Goal: Check status: Check status

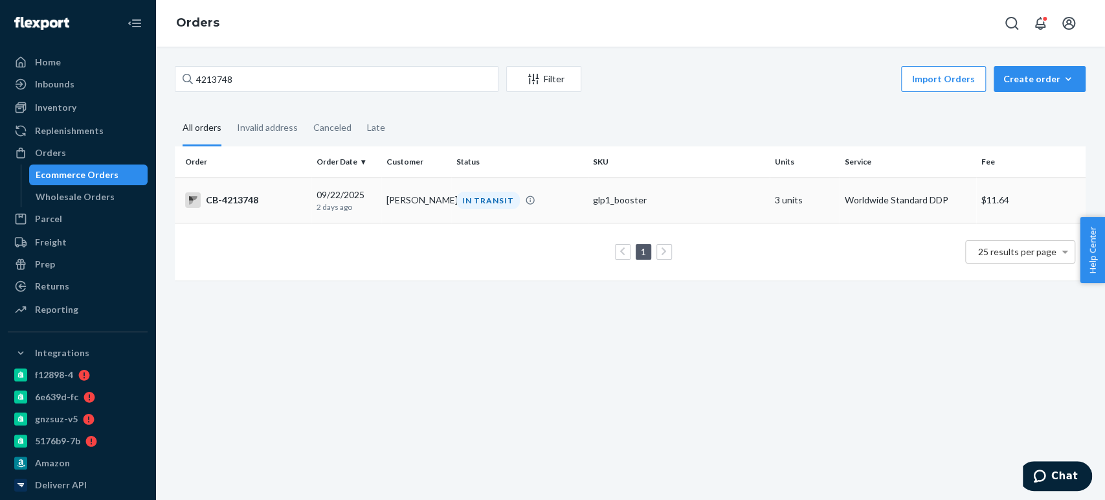
type input "4213748"
click at [436, 208] on td "[PERSON_NAME]" at bounding box center [416, 199] width 70 height 45
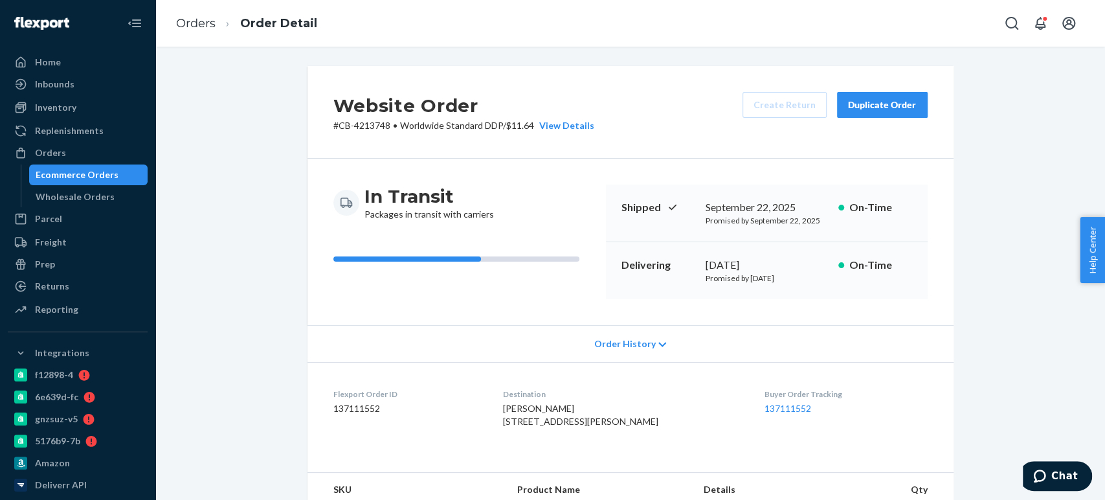
click at [88, 173] on div "Ecommerce Orders" at bounding box center [77, 174] width 83 height 13
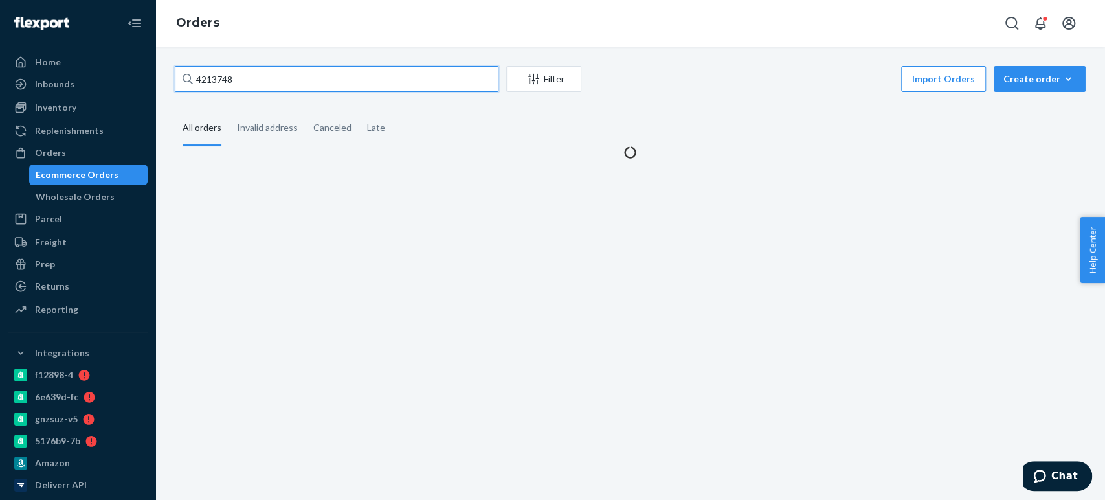
click at [236, 75] on input "4213748" at bounding box center [337, 79] width 324 height 26
paste input "05903"
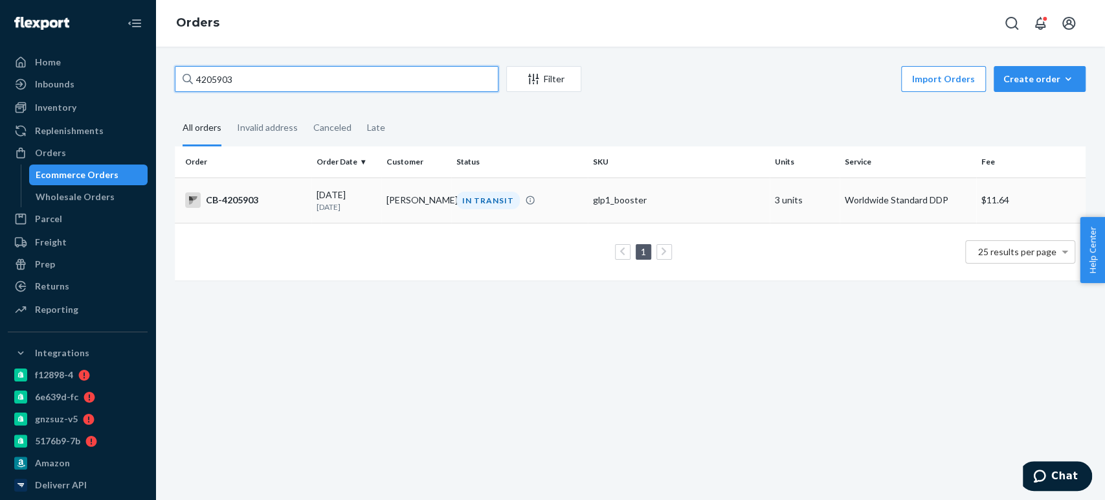
type input "4205903"
click at [366, 192] on div "[DATE] [DATE]" at bounding box center [347, 200] width 60 height 24
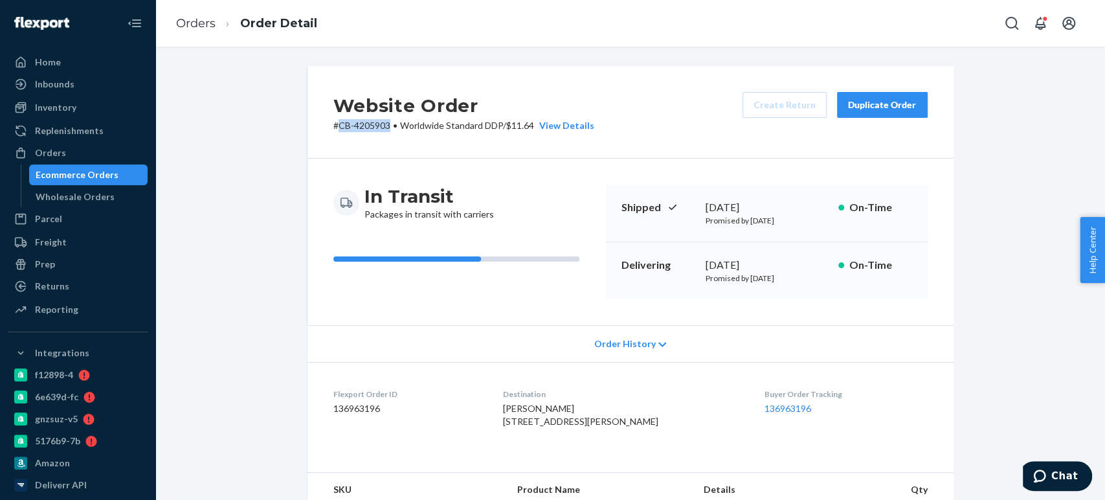
drag, startPoint x: 331, startPoint y: 124, endPoint x: 383, endPoint y: 123, distance: 51.2
click at [383, 123] on p "# CB-4205903 • Worldwide Standard DDP / $11.64 View Details" at bounding box center [463, 125] width 261 height 13
copy p "CB-4205903"
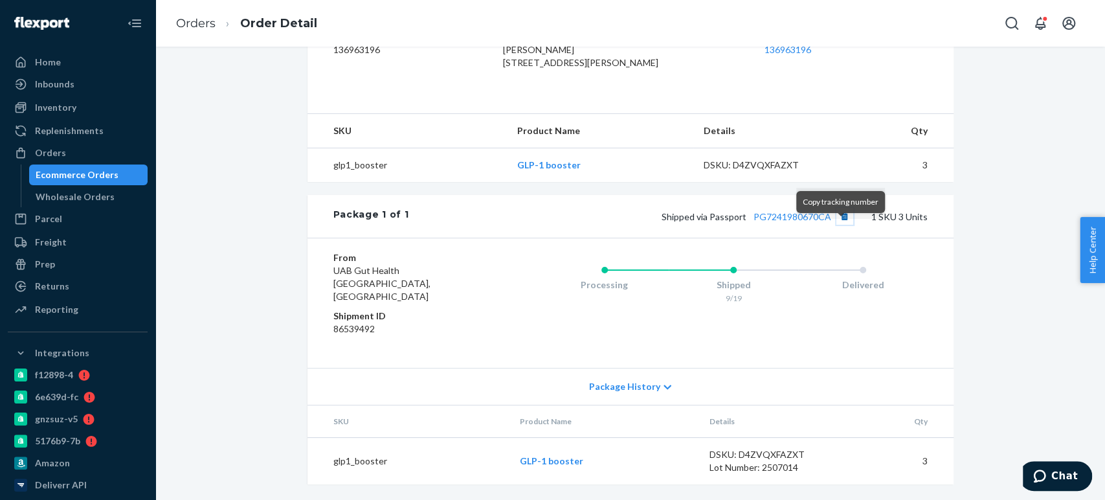
click at [840, 225] on button "Copy tracking number" at bounding box center [845, 216] width 17 height 17
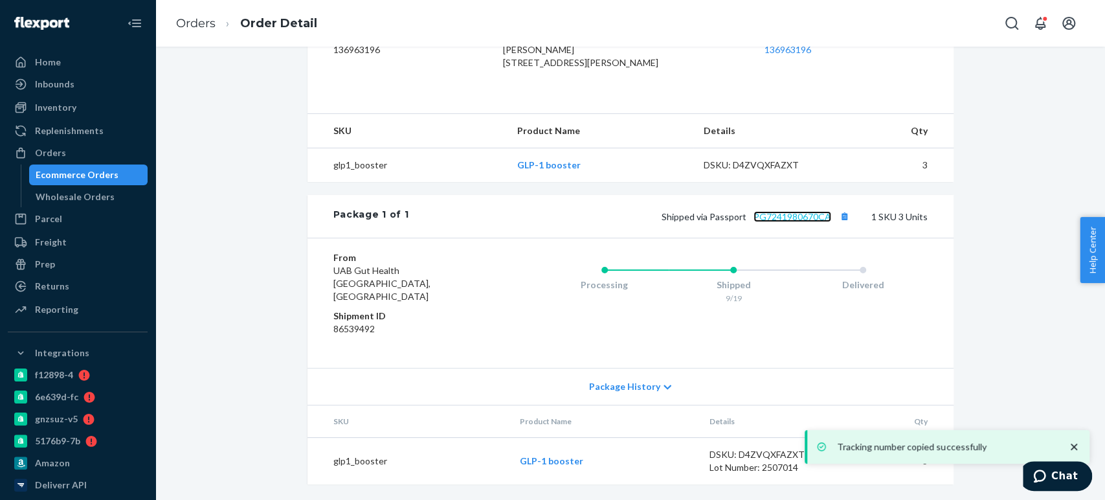
click at [798, 222] on link "PG7241980670CA" at bounding box center [793, 216] width 78 height 11
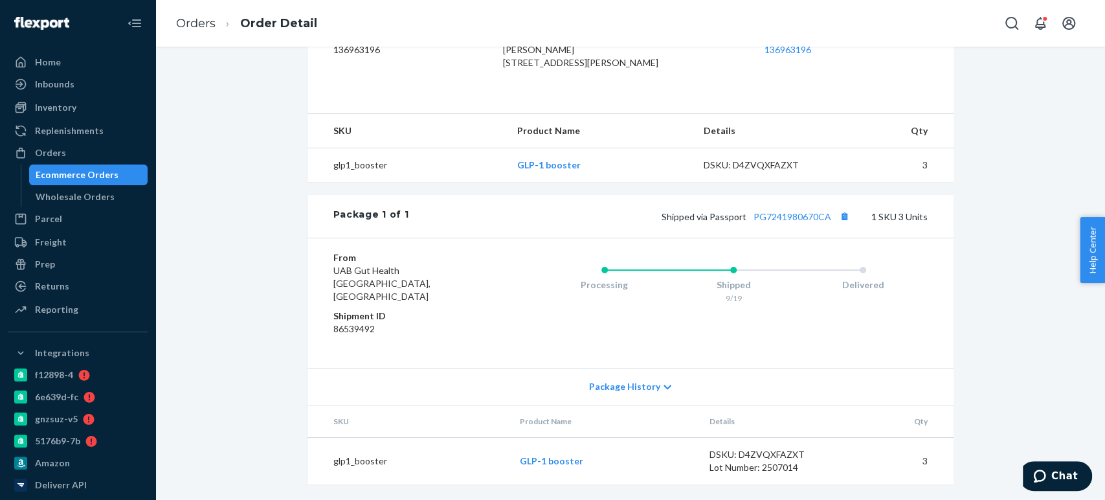
click at [85, 173] on div "Ecommerce Orders" at bounding box center [77, 174] width 83 height 13
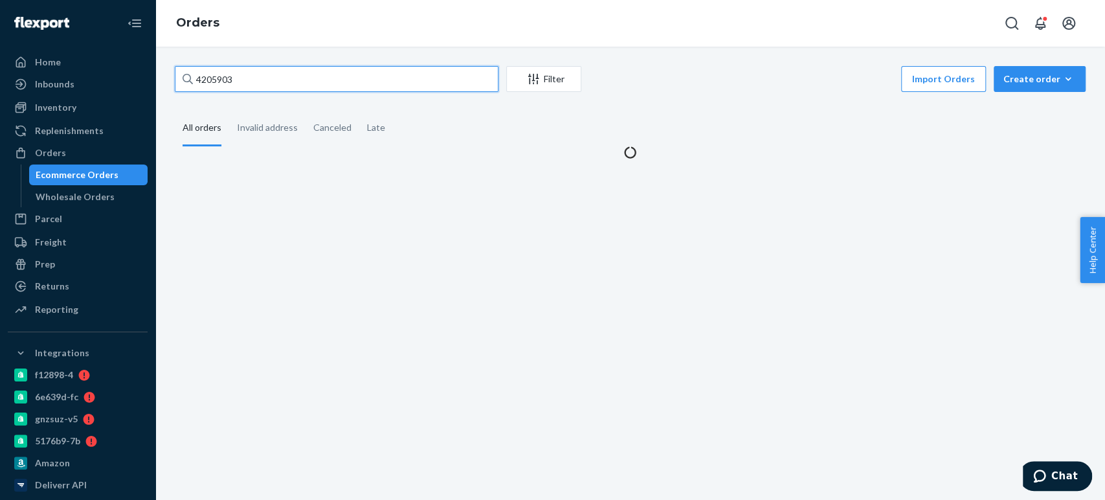
click at [223, 71] on input "4205903" at bounding box center [337, 79] width 324 height 26
paste input "191767"
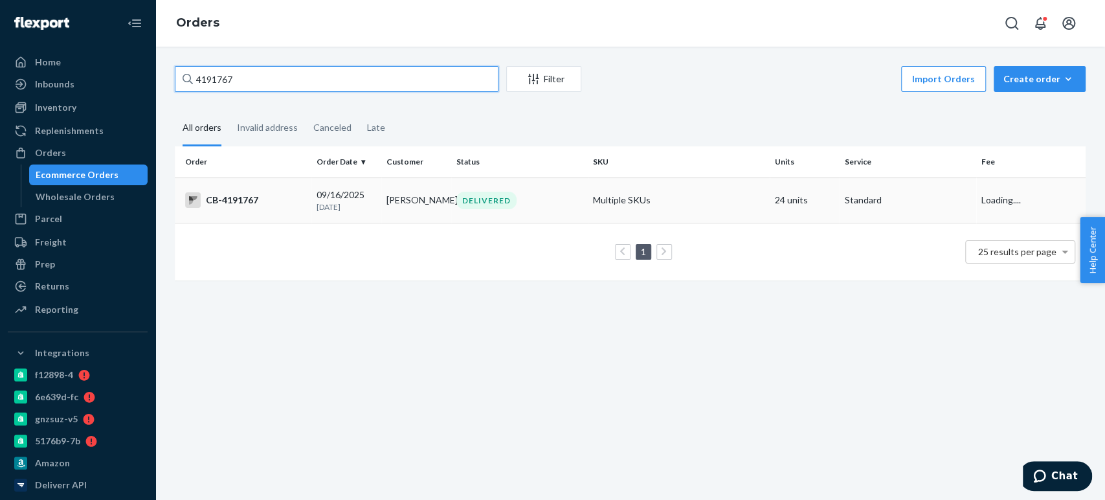
type input "4191767"
click at [364, 204] on p "[DATE]" at bounding box center [347, 206] width 60 height 11
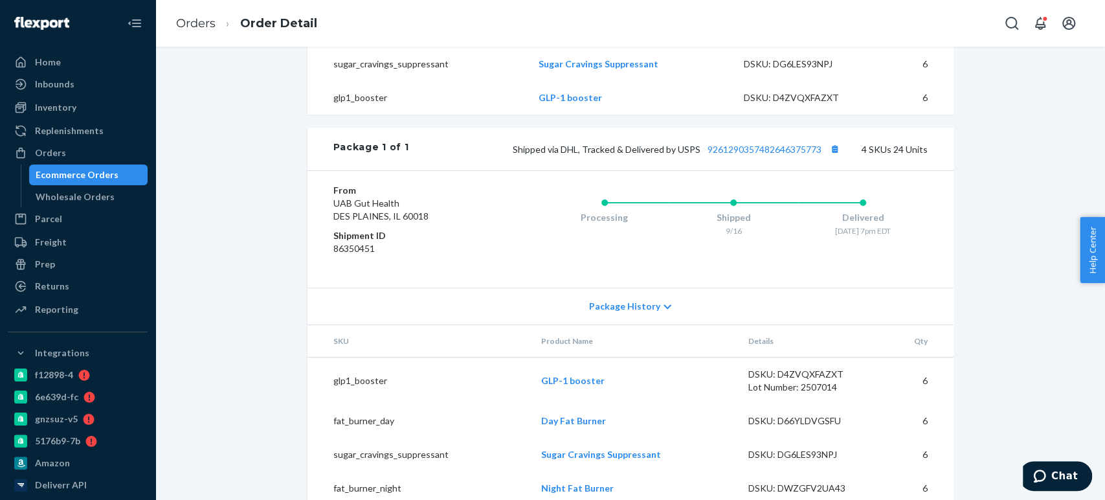
scroll to position [572, 0]
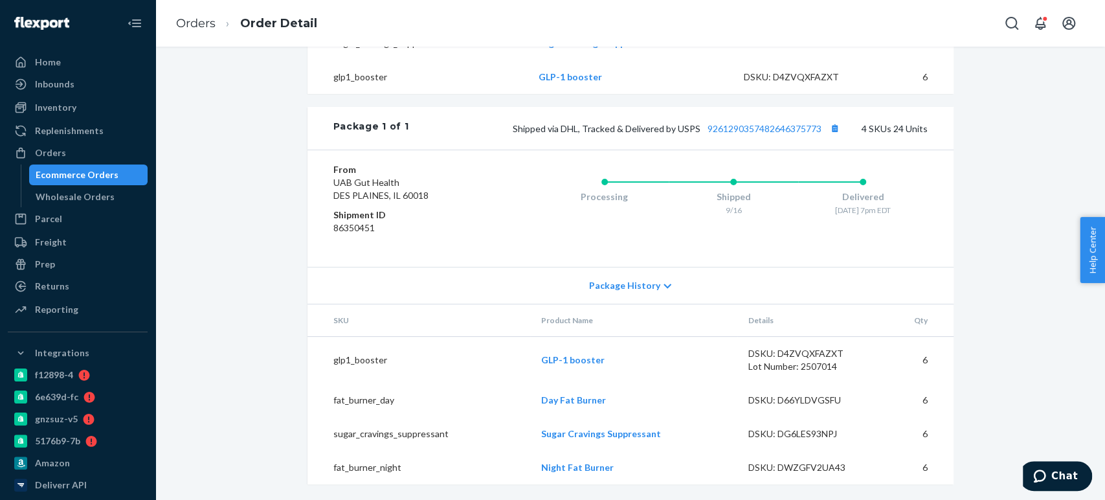
click at [89, 175] on div "Ecommerce Orders" at bounding box center [77, 174] width 83 height 13
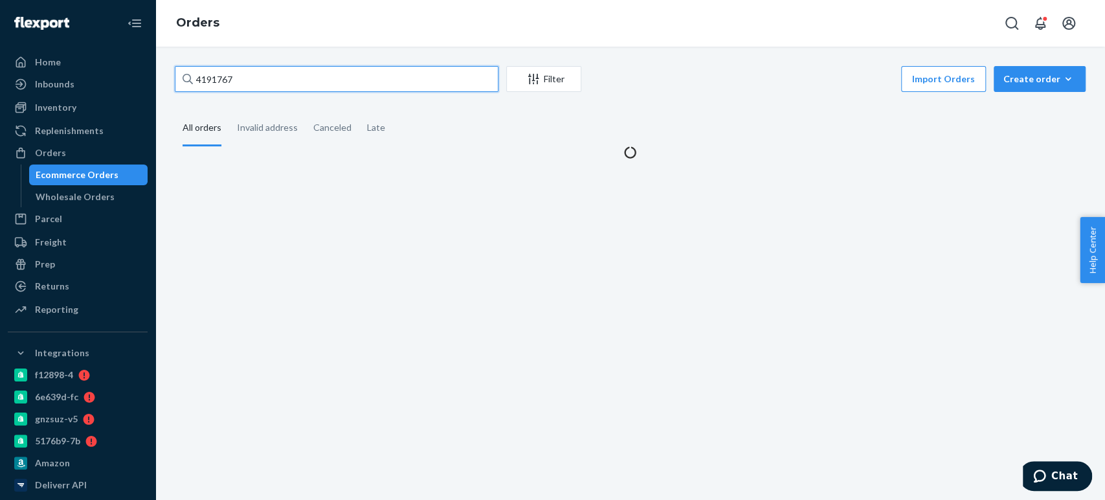
click at [247, 87] on input "4191767" at bounding box center [337, 79] width 324 height 26
paste input "220009"
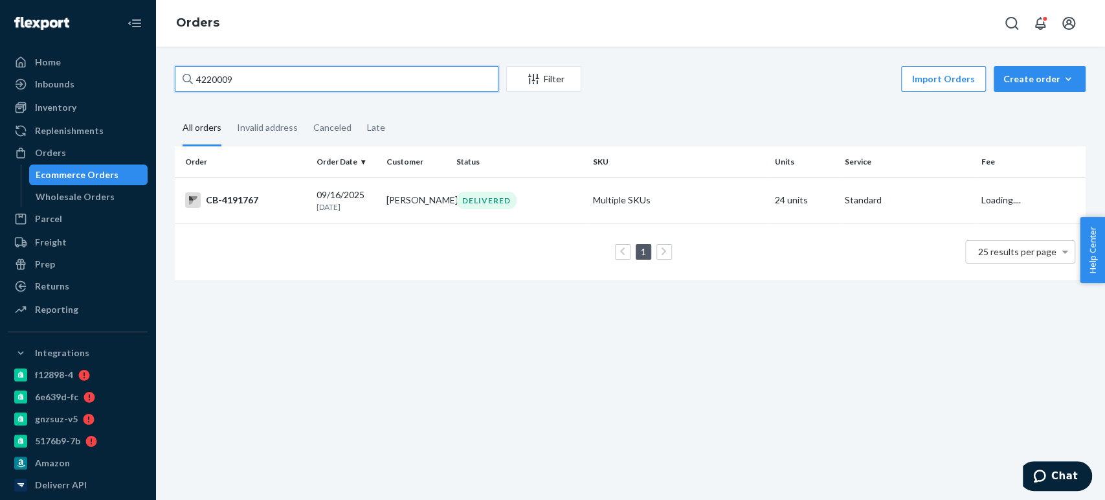
type input "4220009"
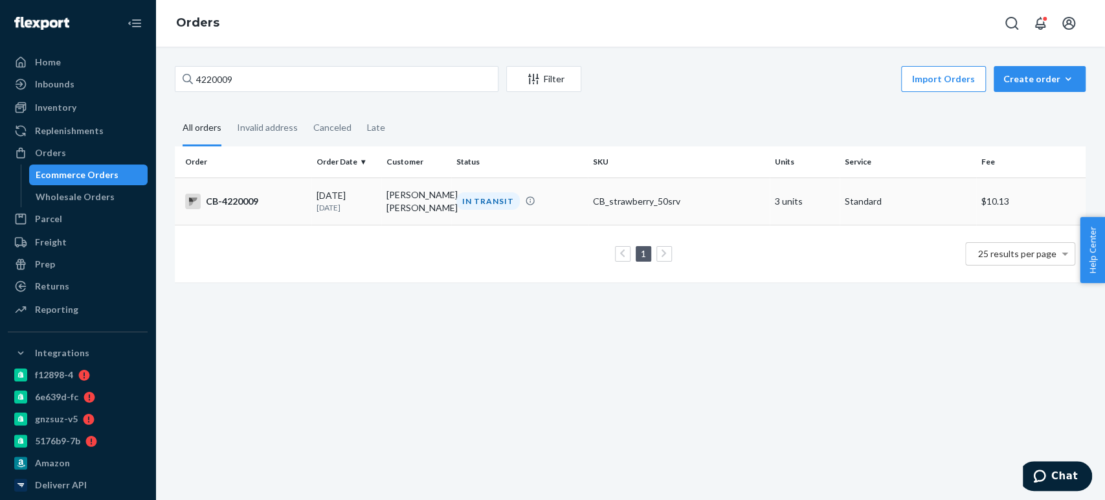
click at [290, 209] on div "CB-4220009" at bounding box center [245, 202] width 121 height 16
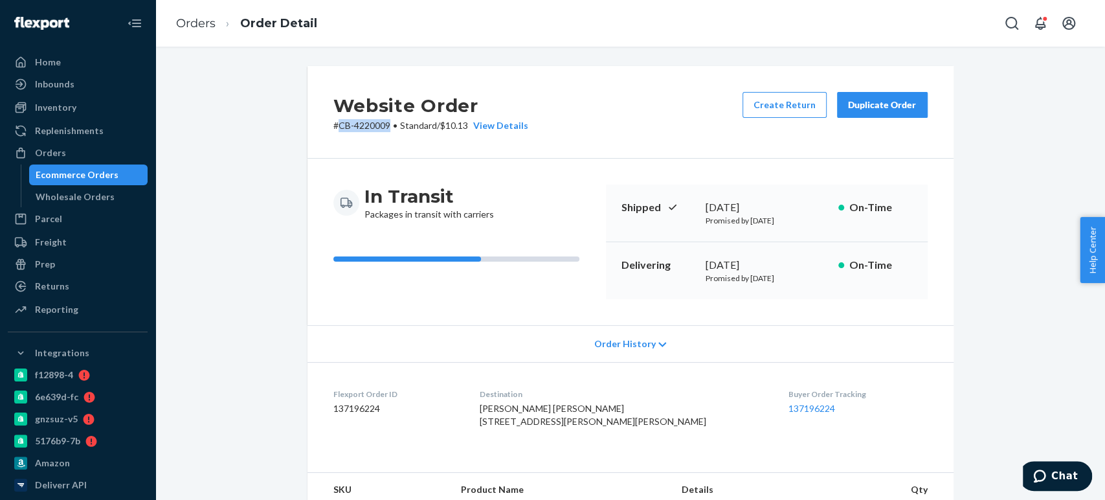
drag, startPoint x: 331, startPoint y: 124, endPoint x: 387, endPoint y: 124, distance: 55.7
click at [387, 124] on p "# CB-4220009 • Standard / $10.13 View Details" at bounding box center [430, 125] width 195 height 13
copy p "CB-4220009"
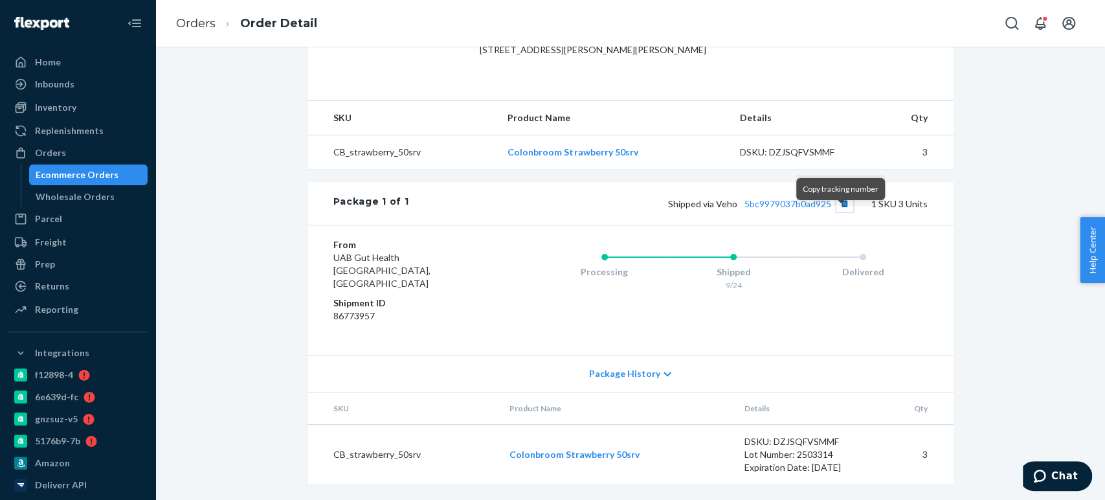
click at [838, 212] on button "Copy tracking number" at bounding box center [845, 203] width 17 height 17
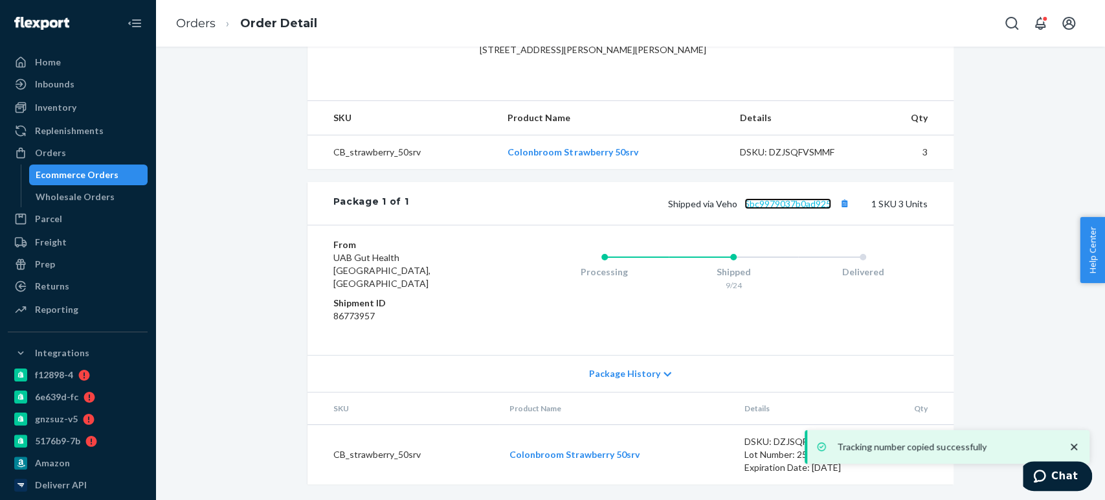
click at [772, 209] on link "5bc9979037b0ad925" at bounding box center [788, 203] width 87 height 11
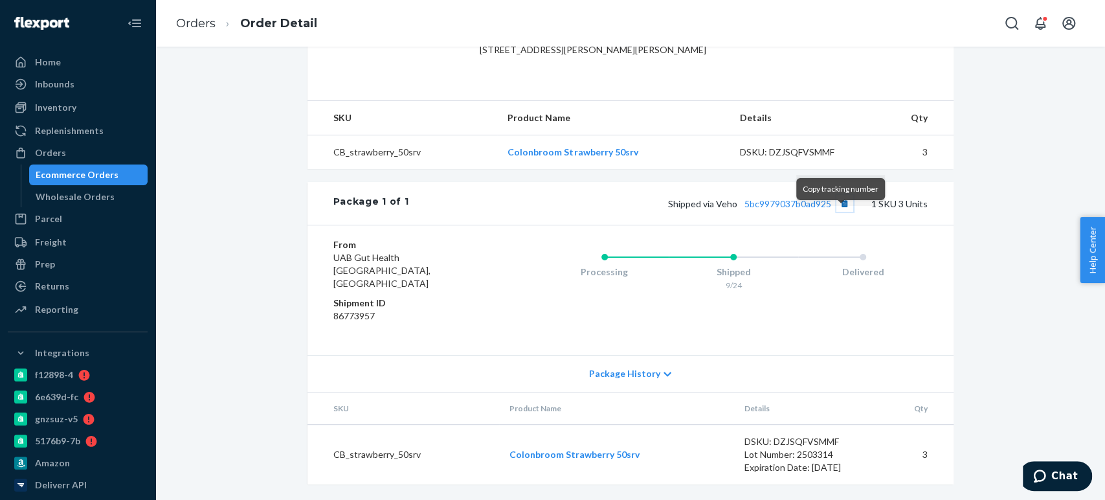
click at [840, 212] on button "Copy tracking number" at bounding box center [845, 203] width 17 height 17
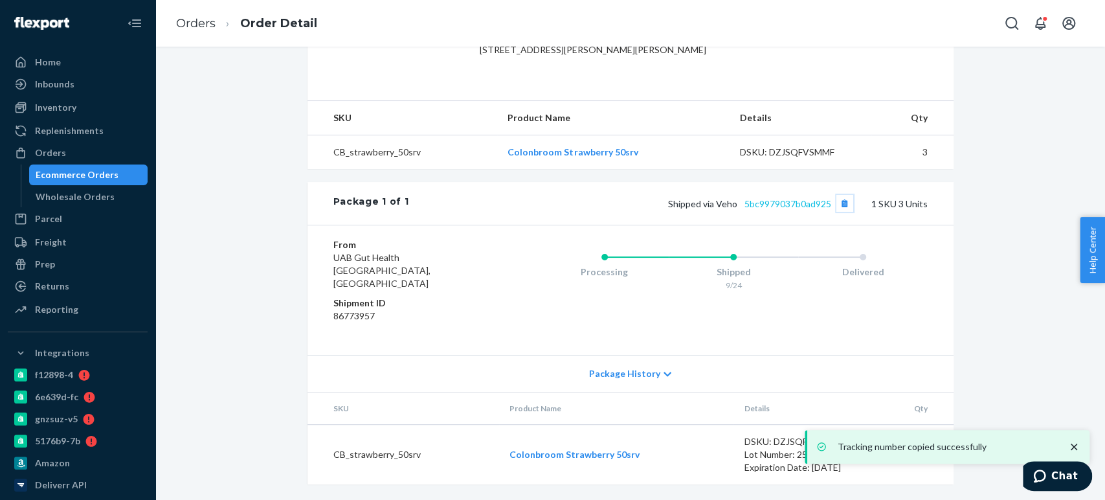
scroll to position [289, 0]
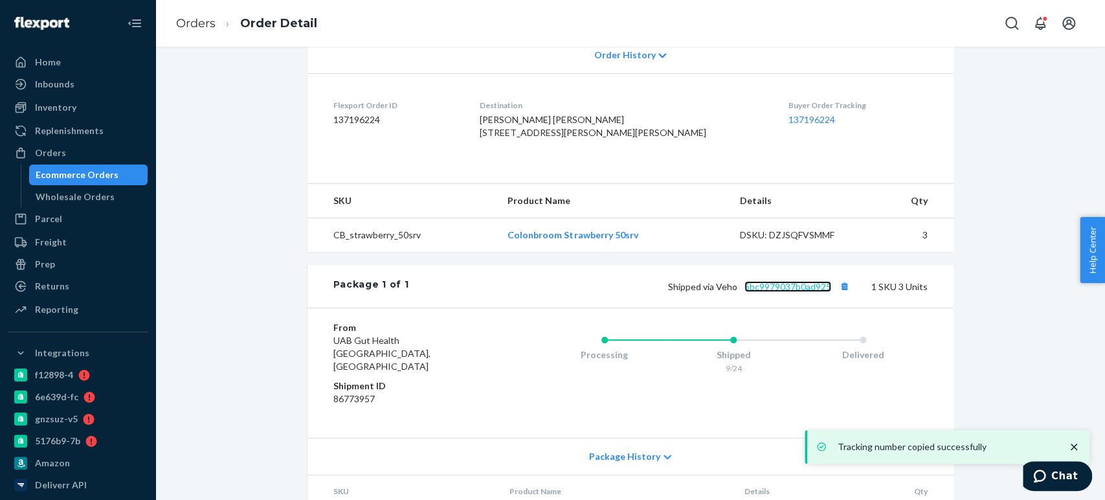
click at [780, 292] on link "5bc9979037b0ad925" at bounding box center [788, 286] width 87 height 11
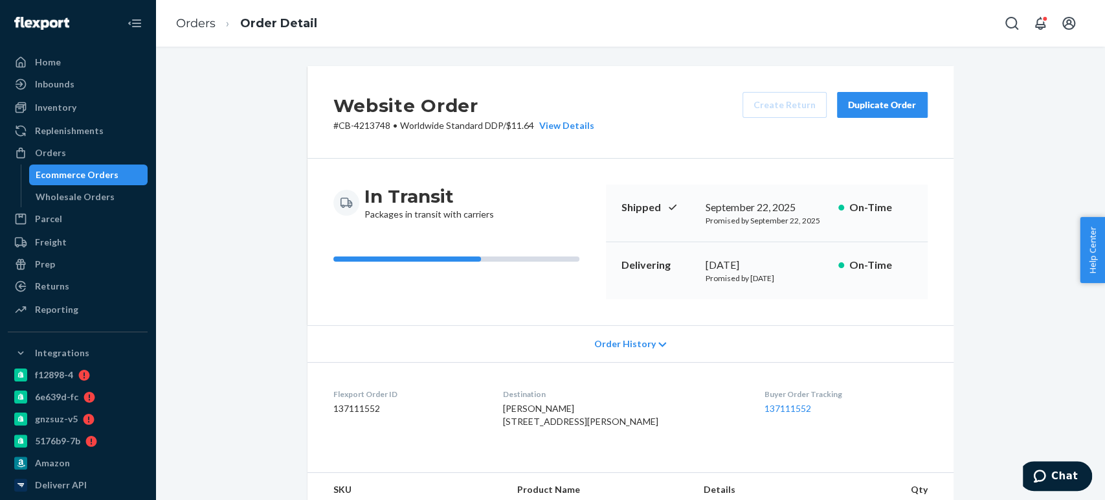
scroll to position [370, 0]
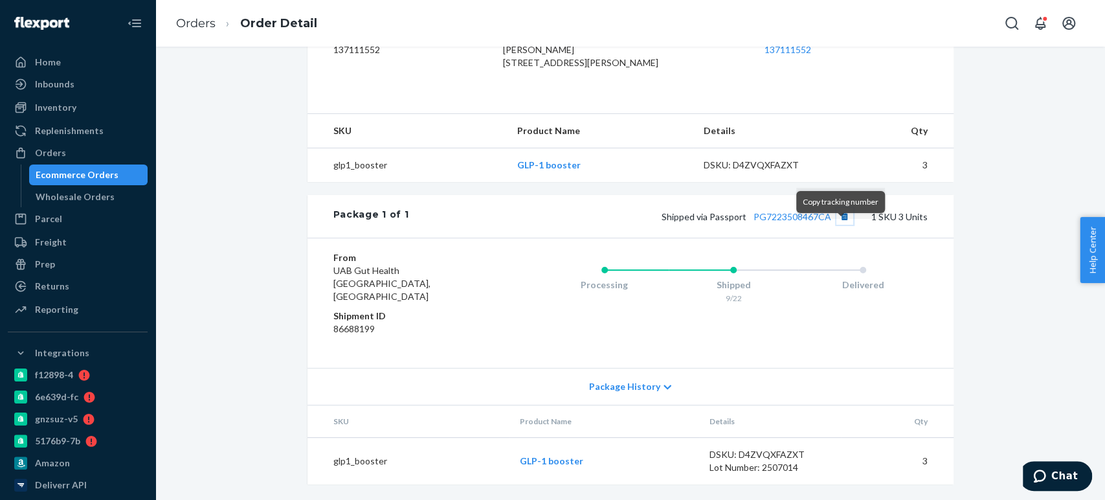
click at [838, 225] on button "Copy tracking number" at bounding box center [845, 216] width 17 height 17
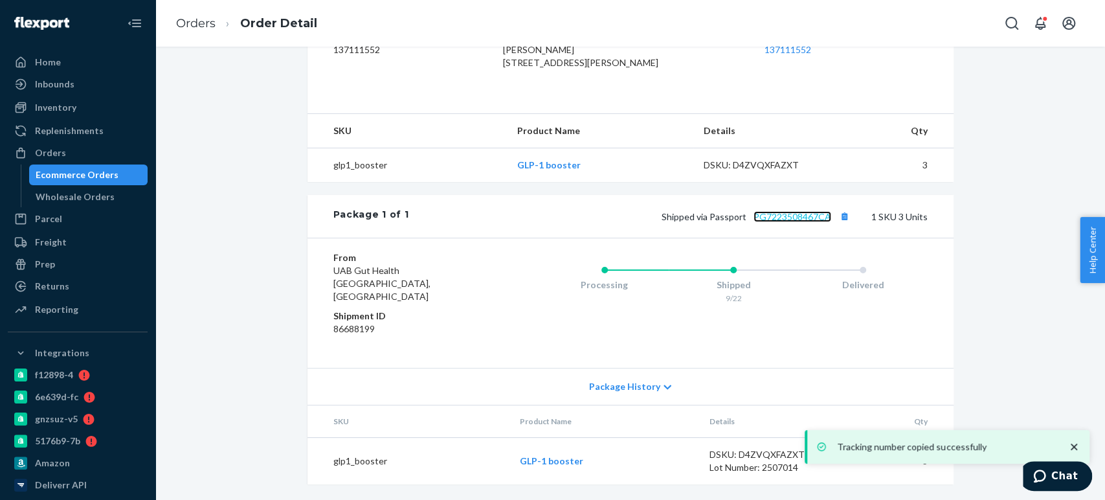
click at [772, 222] on link "PG7223508467CA" at bounding box center [793, 216] width 78 height 11
